Goal: Find specific page/section: Find specific page/section

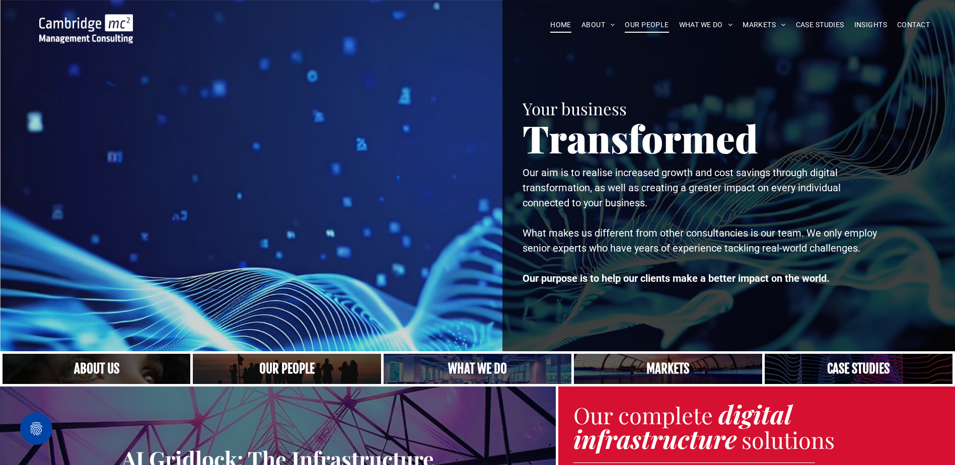
click at [660, 24] on span "OUR PEOPLE" at bounding box center [646, 25] width 44 height 16
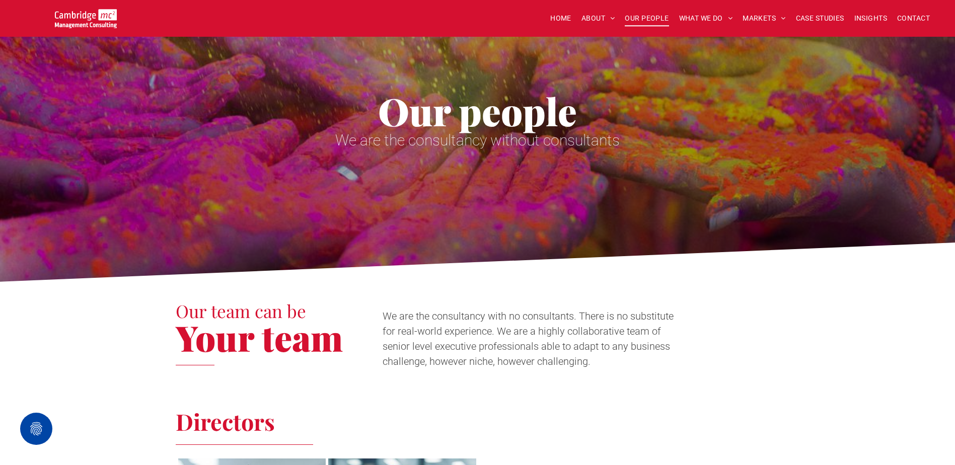
scroll to position [201, 0]
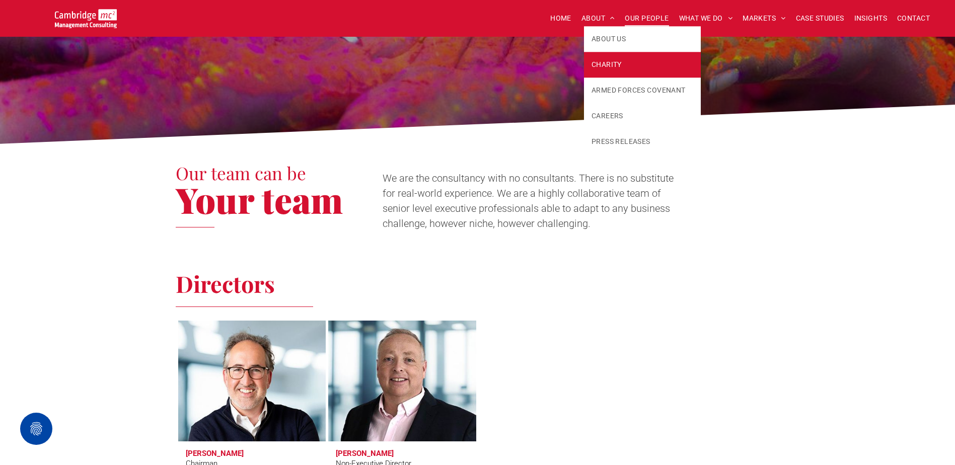
click at [610, 60] on span "CHARITY" at bounding box center [606, 64] width 30 height 11
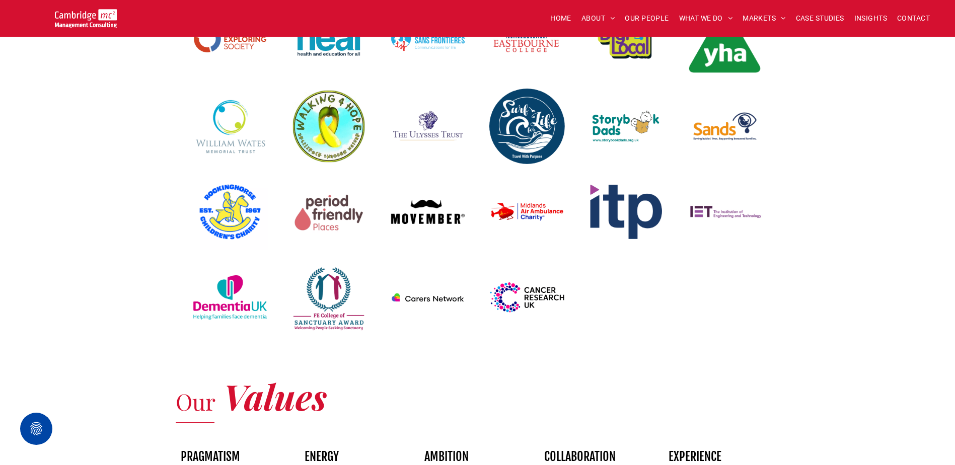
scroll to position [320, 0]
